Goal: Check status: Check status

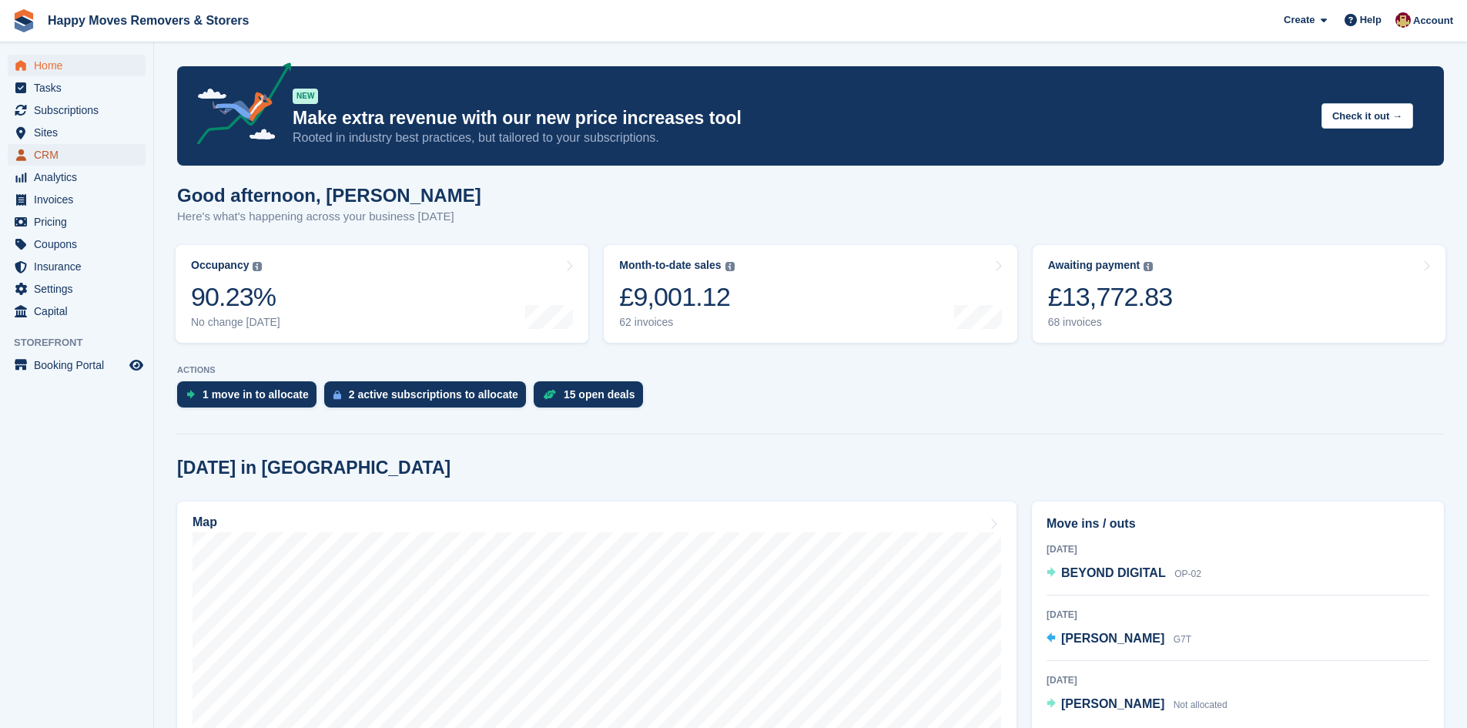
click at [47, 152] on span "CRM" at bounding box center [80, 155] width 92 height 22
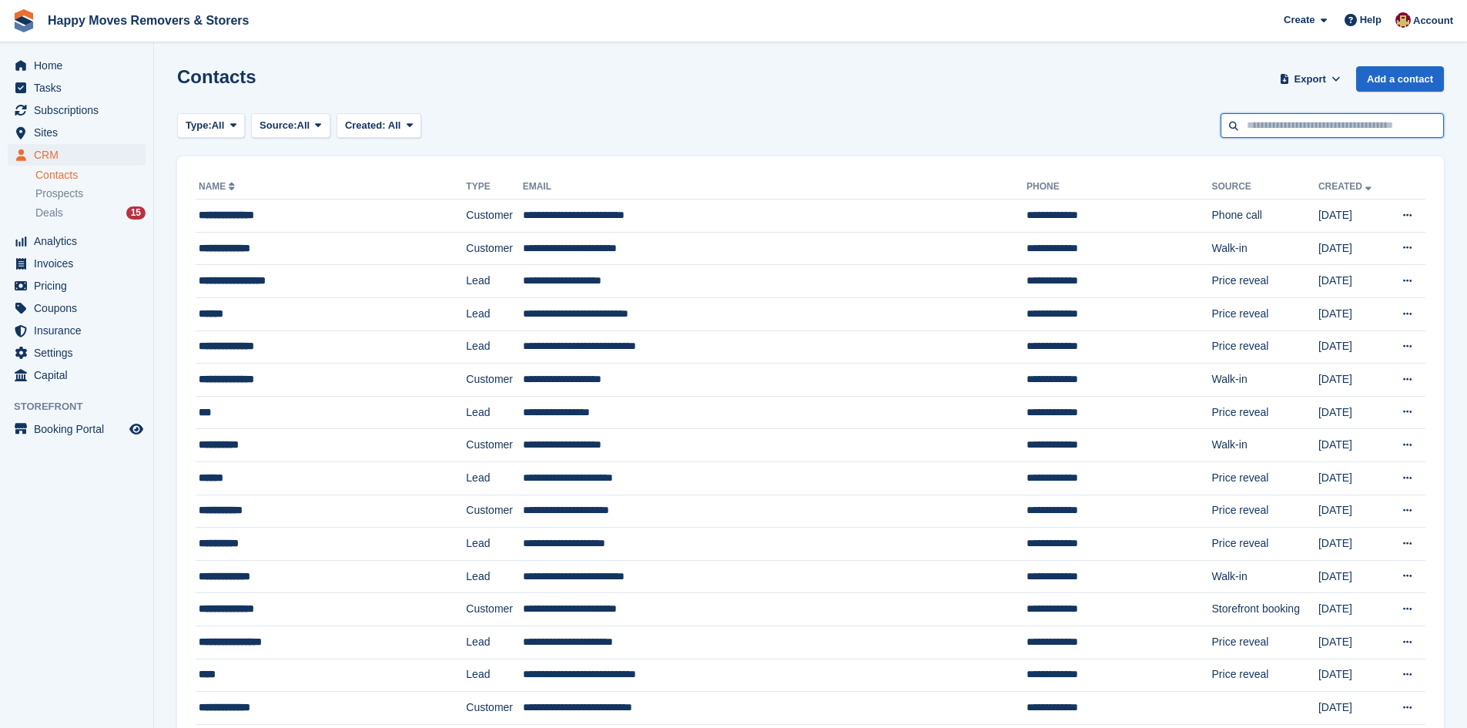
click at [1271, 127] on input "text" at bounding box center [1332, 125] width 223 height 25
type input "****"
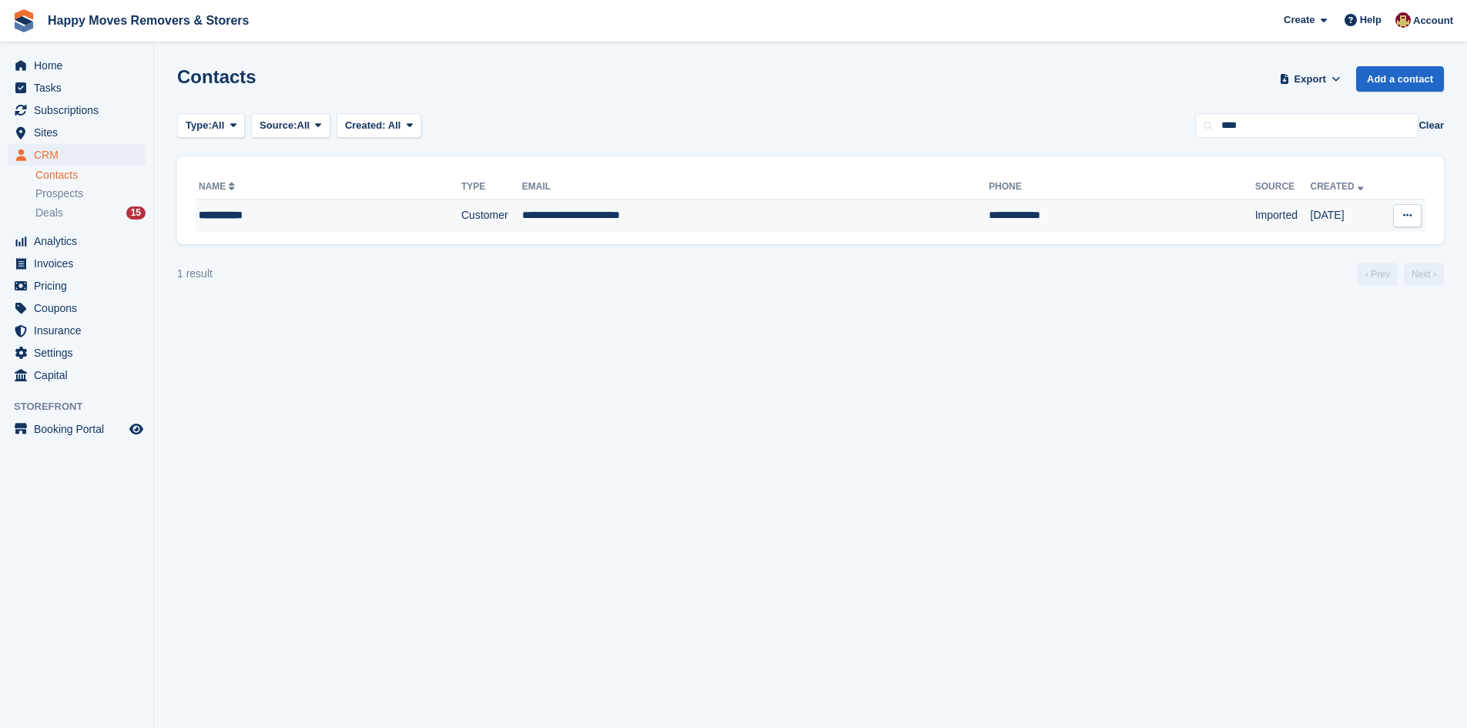
click at [365, 216] on div "**********" at bounding box center [300, 215] width 202 height 16
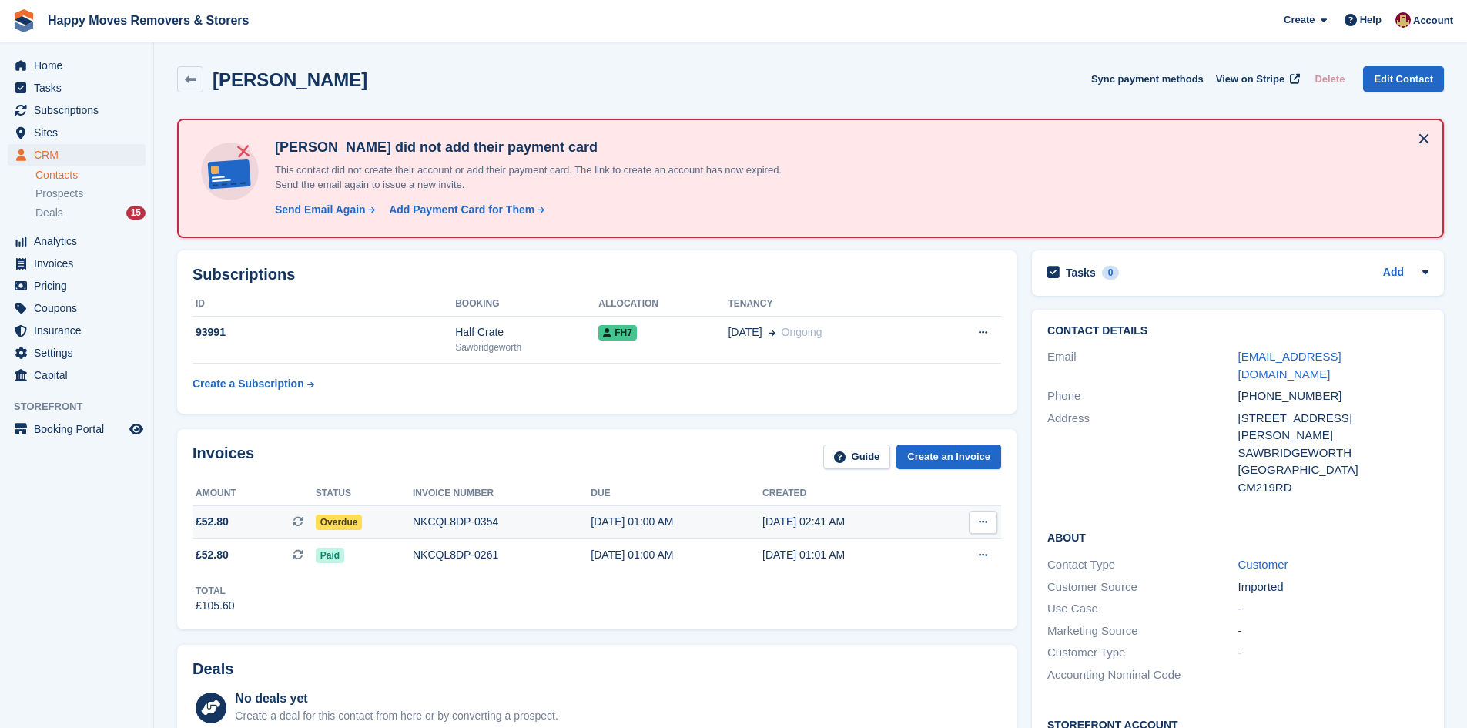
click at [345, 524] on span "Overdue" at bounding box center [339, 522] width 47 height 15
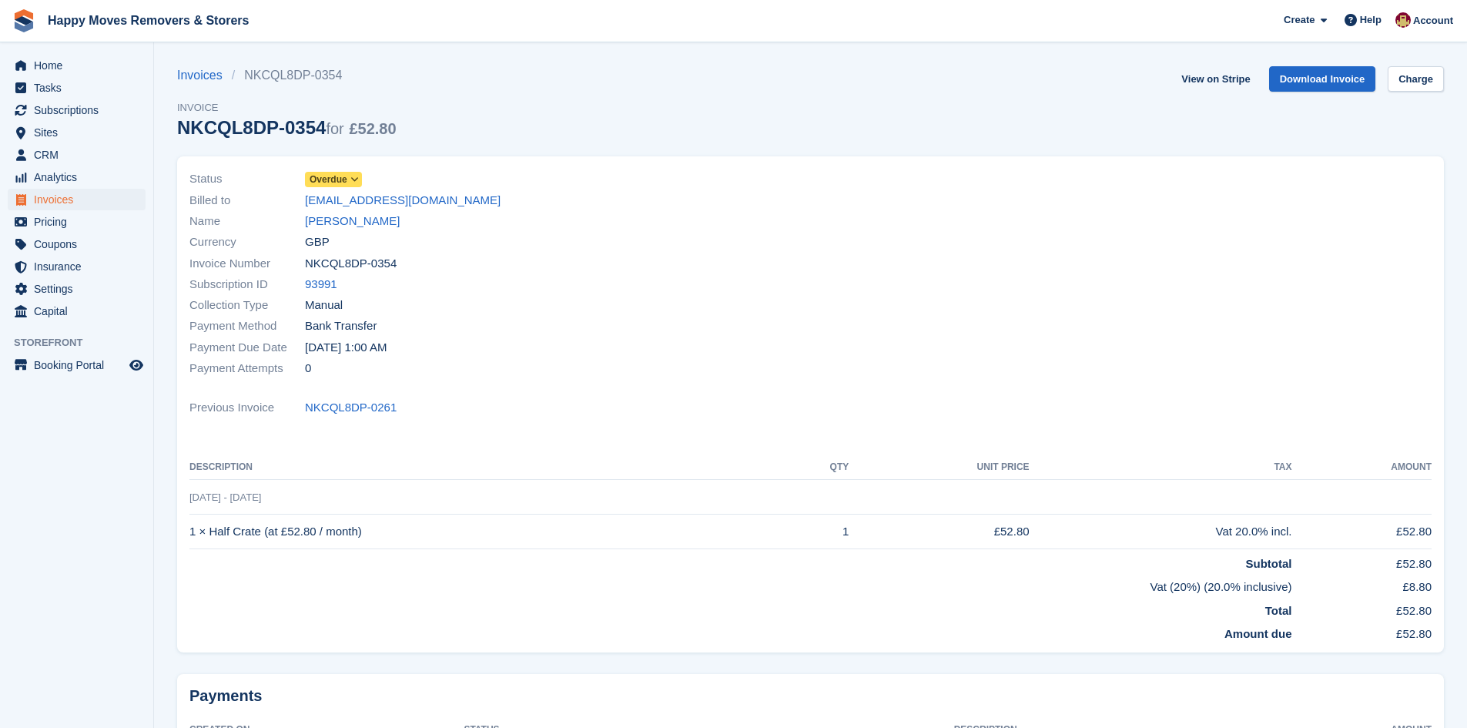
click at [360, 176] on span at bounding box center [355, 179] width 12 height 12
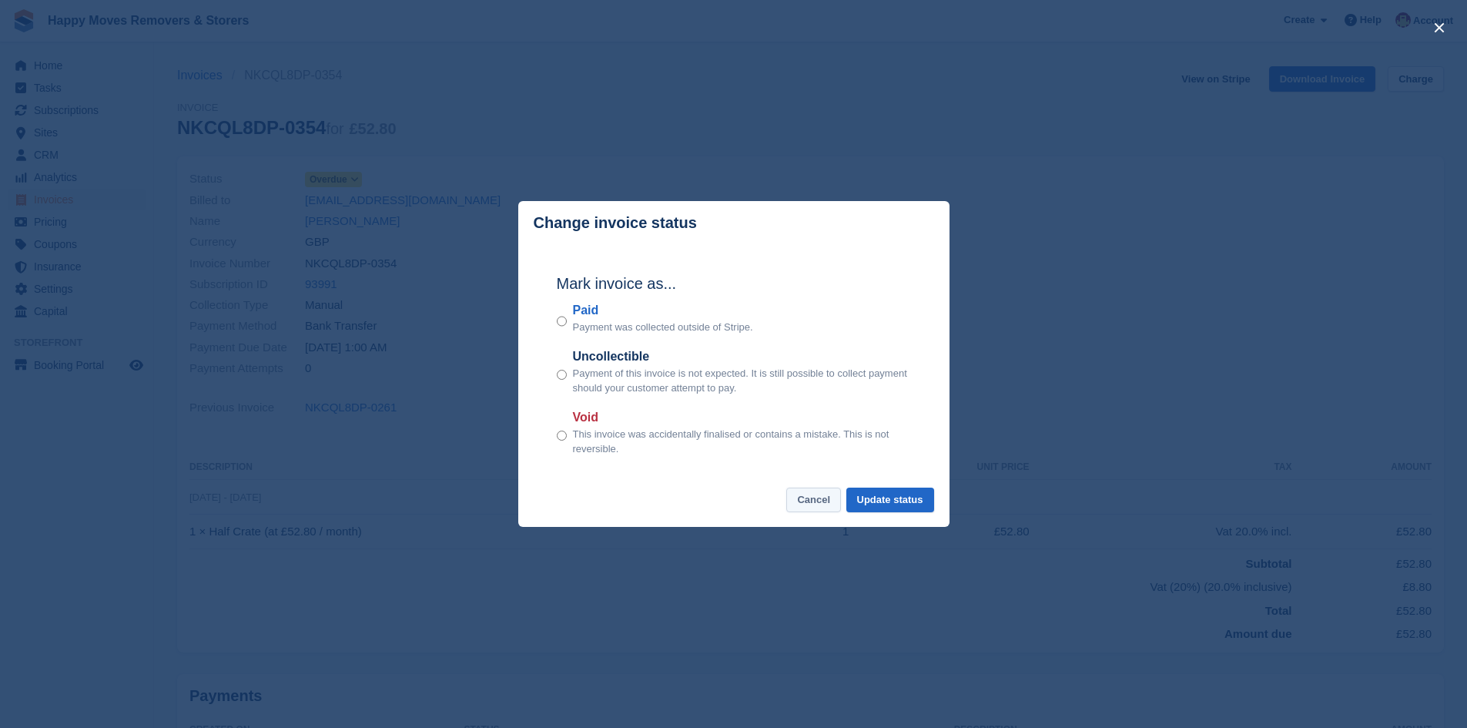
click at [811, 507] on button "Cancel" at bounding box center [813, 500] width 55 height 25
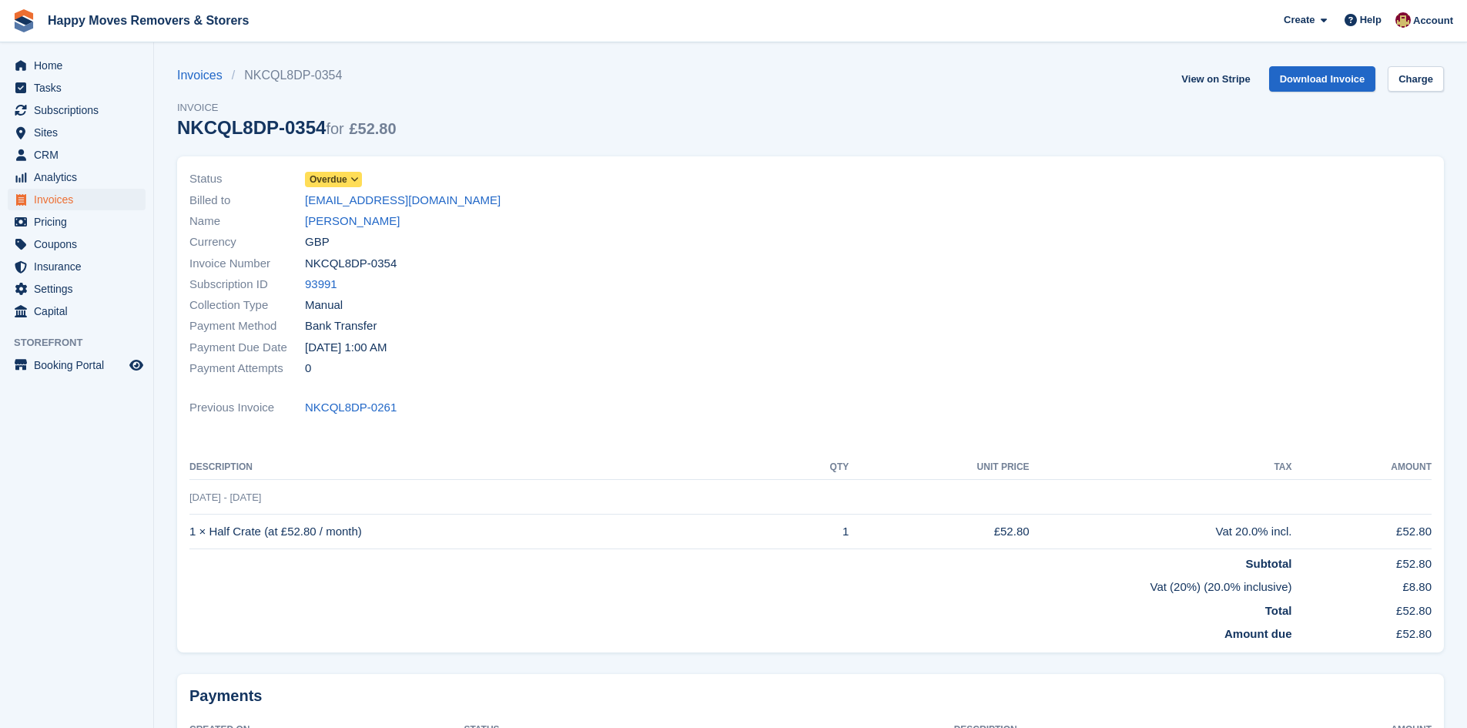
click at [357, 180] on icon at bounding box center [354, 179] width 8 height 9
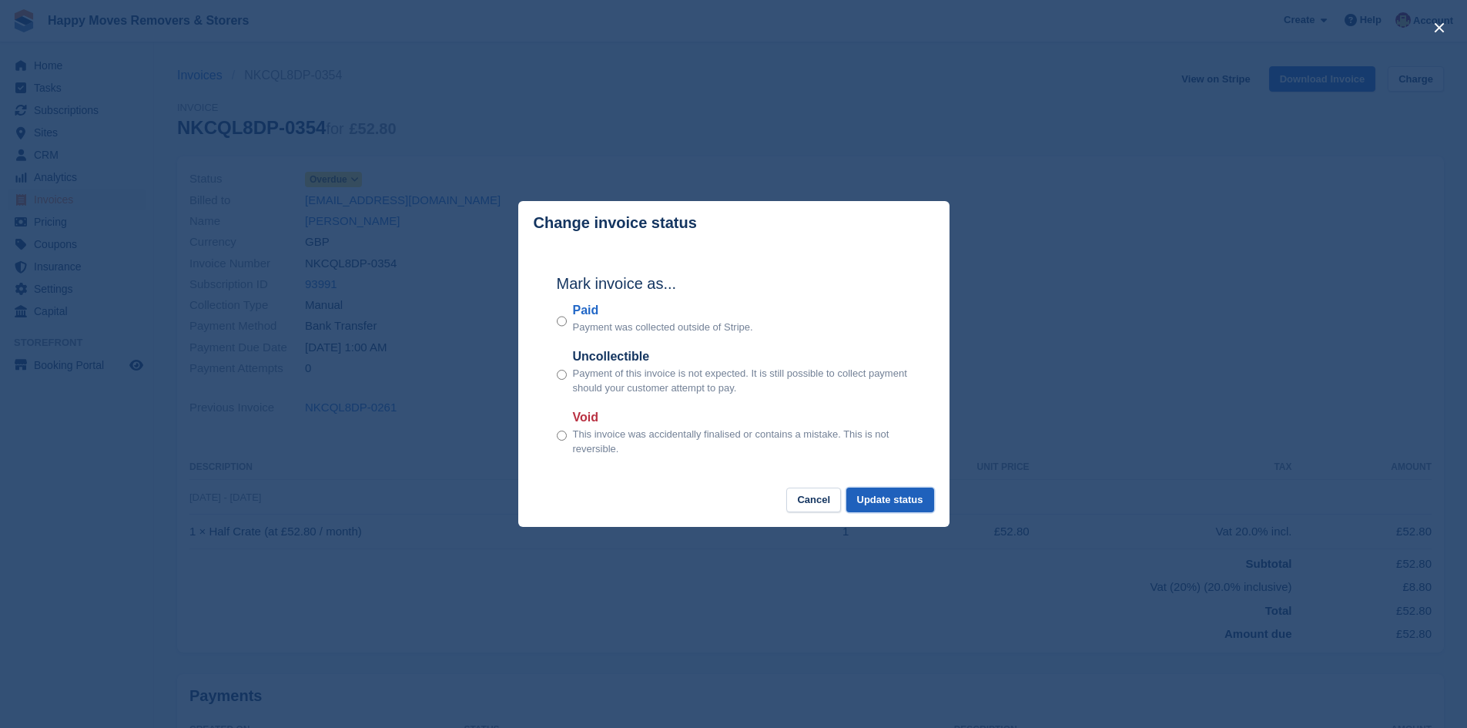
click at [876, 501] on button "Update status" at bounding box center [891, 500] width 88 height 25
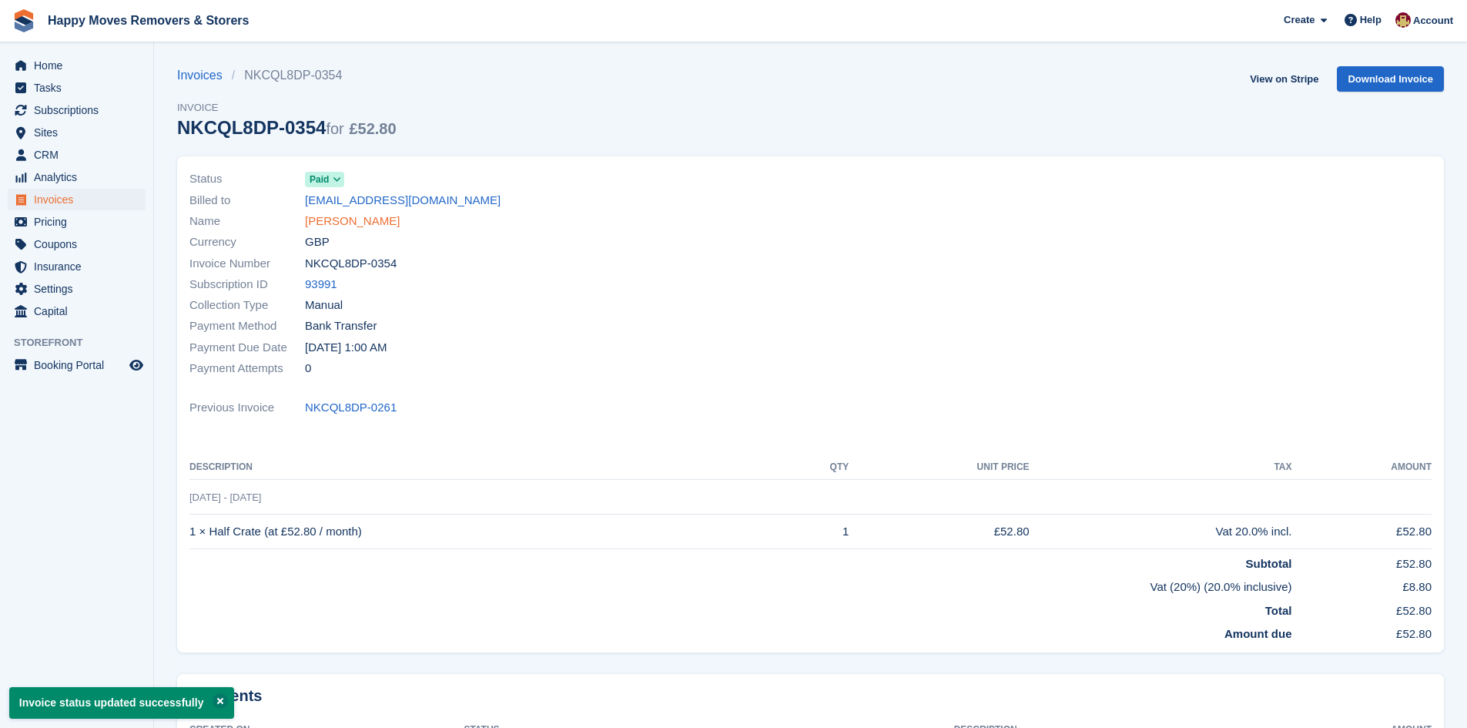
click at [361, 222] on link "WINSOM BATT" at bounding box center [352, 222] width 95 height 18
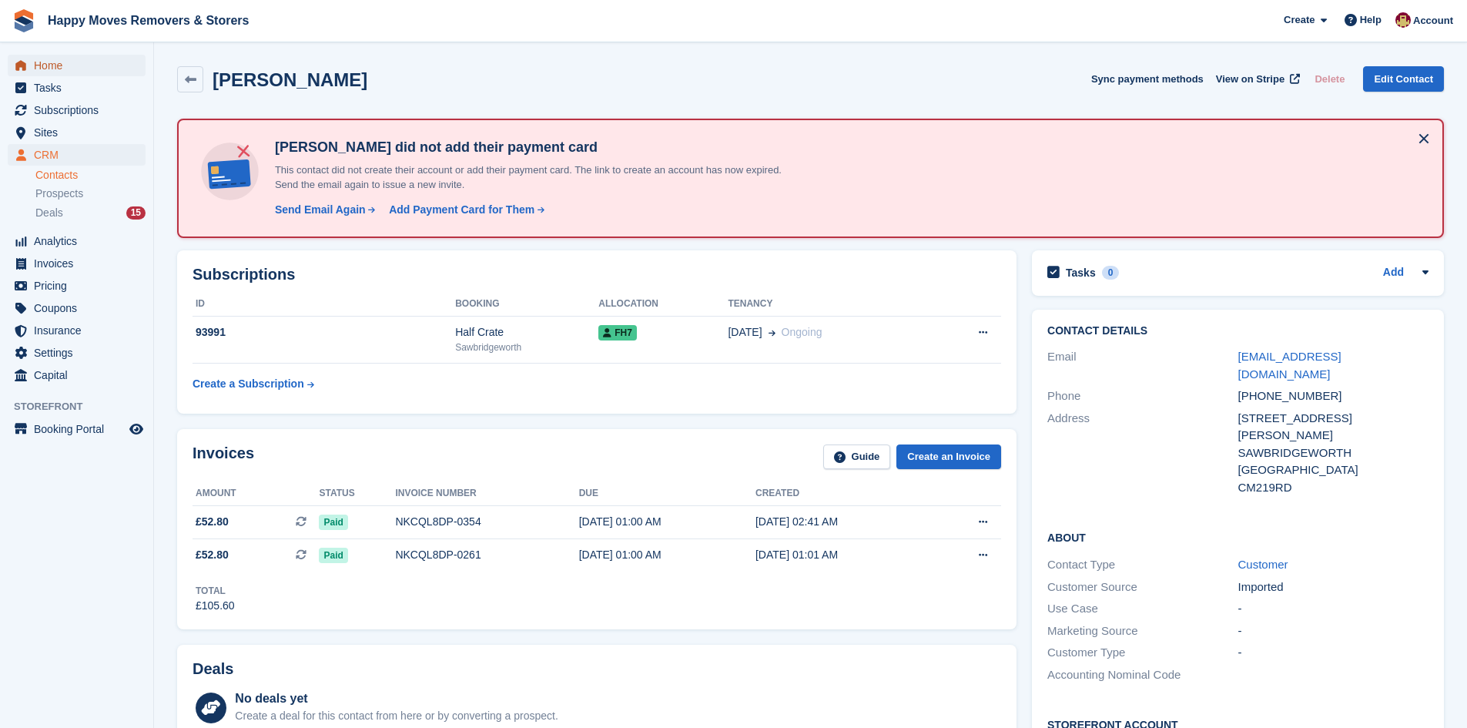
click at [55, 61] on span "Home" at bounding box center [80, 66] width 92 height 22
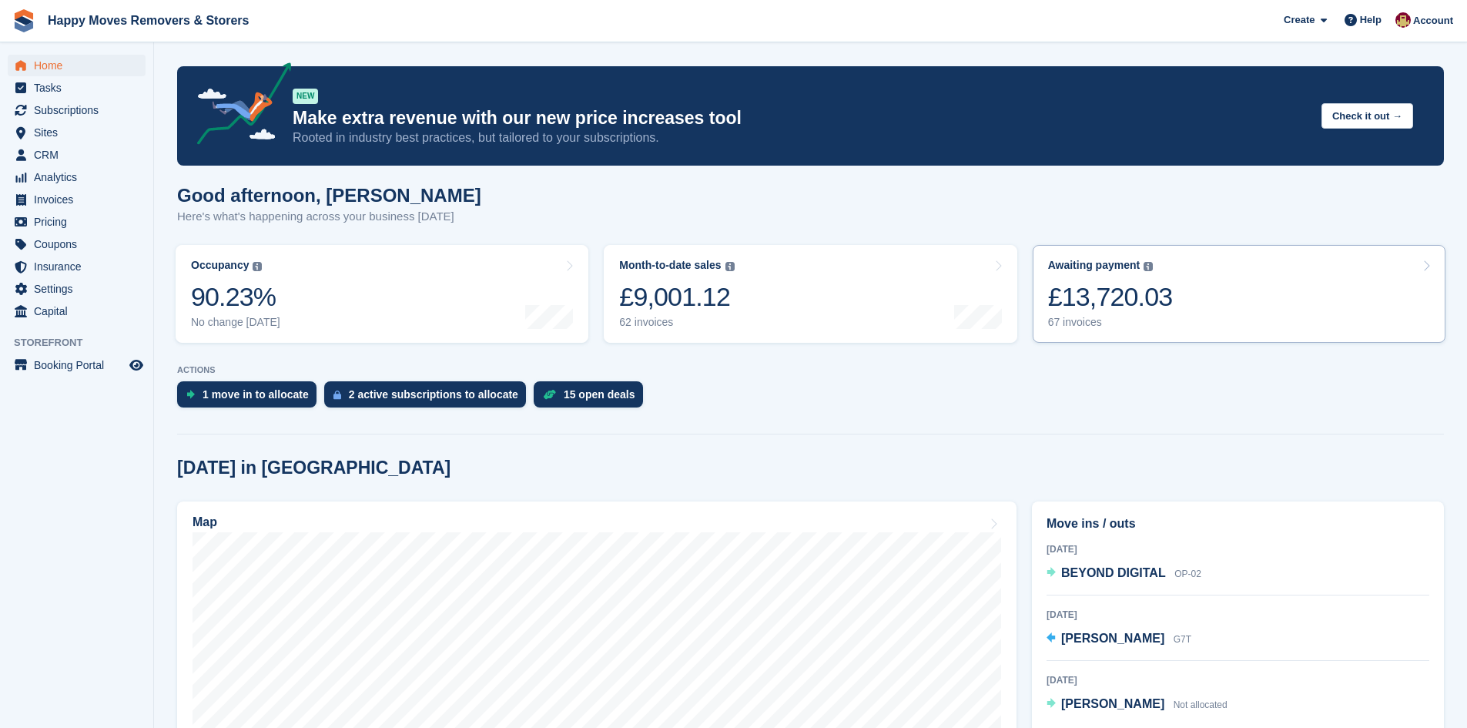
click at [1093, 317] on div "67 invoices" at bounding box center [1110, 322] width 125 height 13
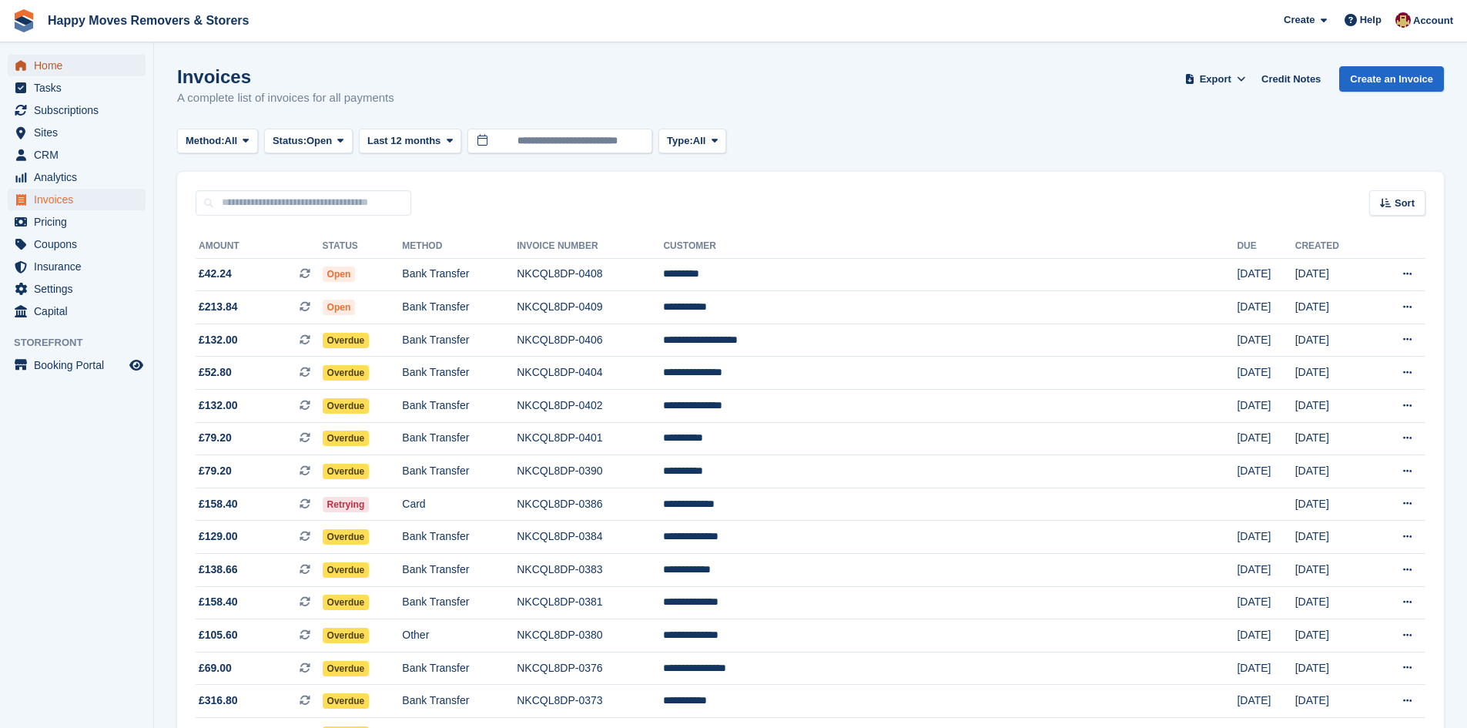
click at [77, 64] on span "Home" at bounding box center [80, 66] width 92 height 22
